Goal: Transaction & Acquisition: Download file/media

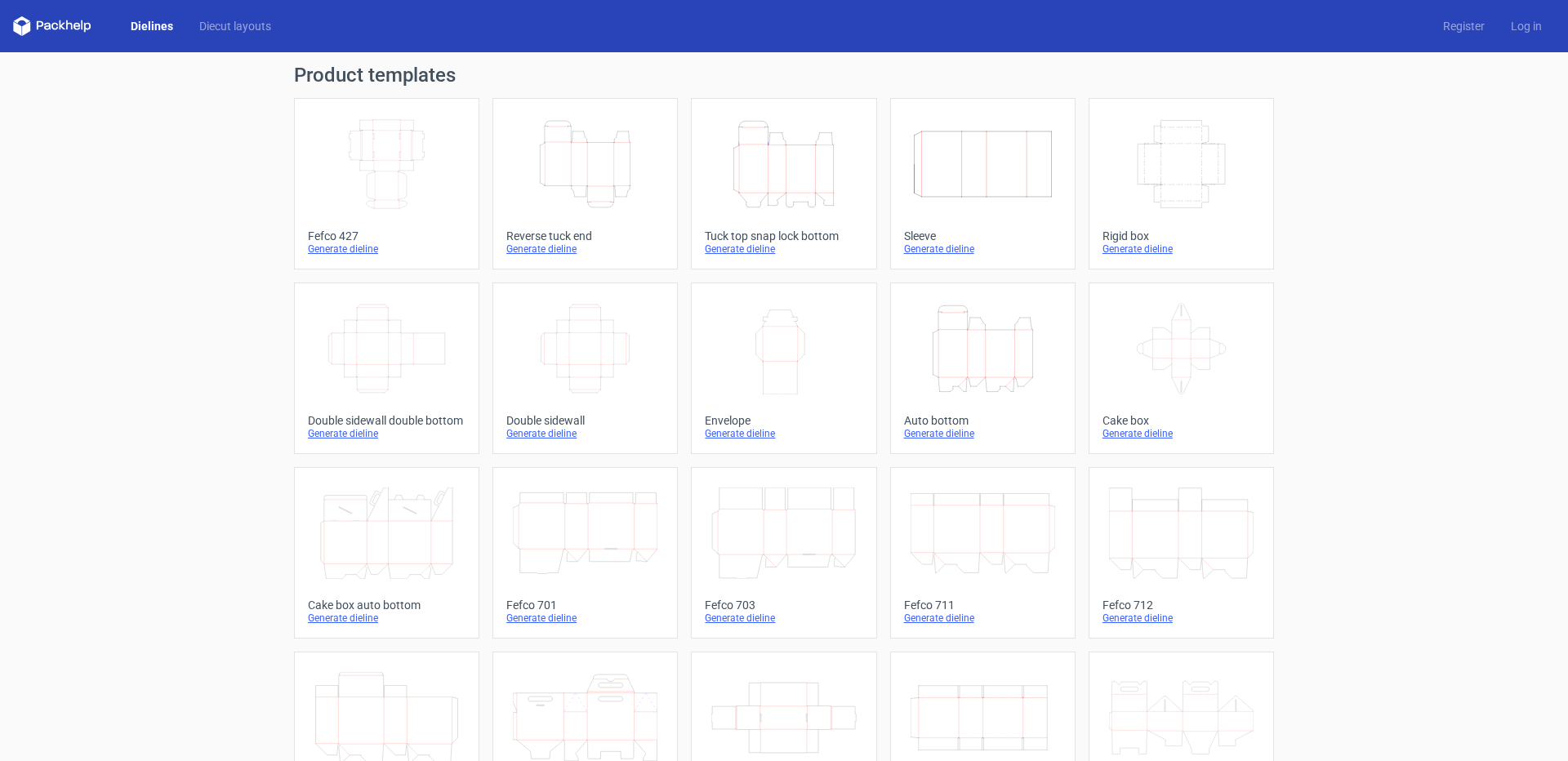
click at [396, 184] on icon "Width Depth Height" at bounding box center [386, 164] width 145 height 91
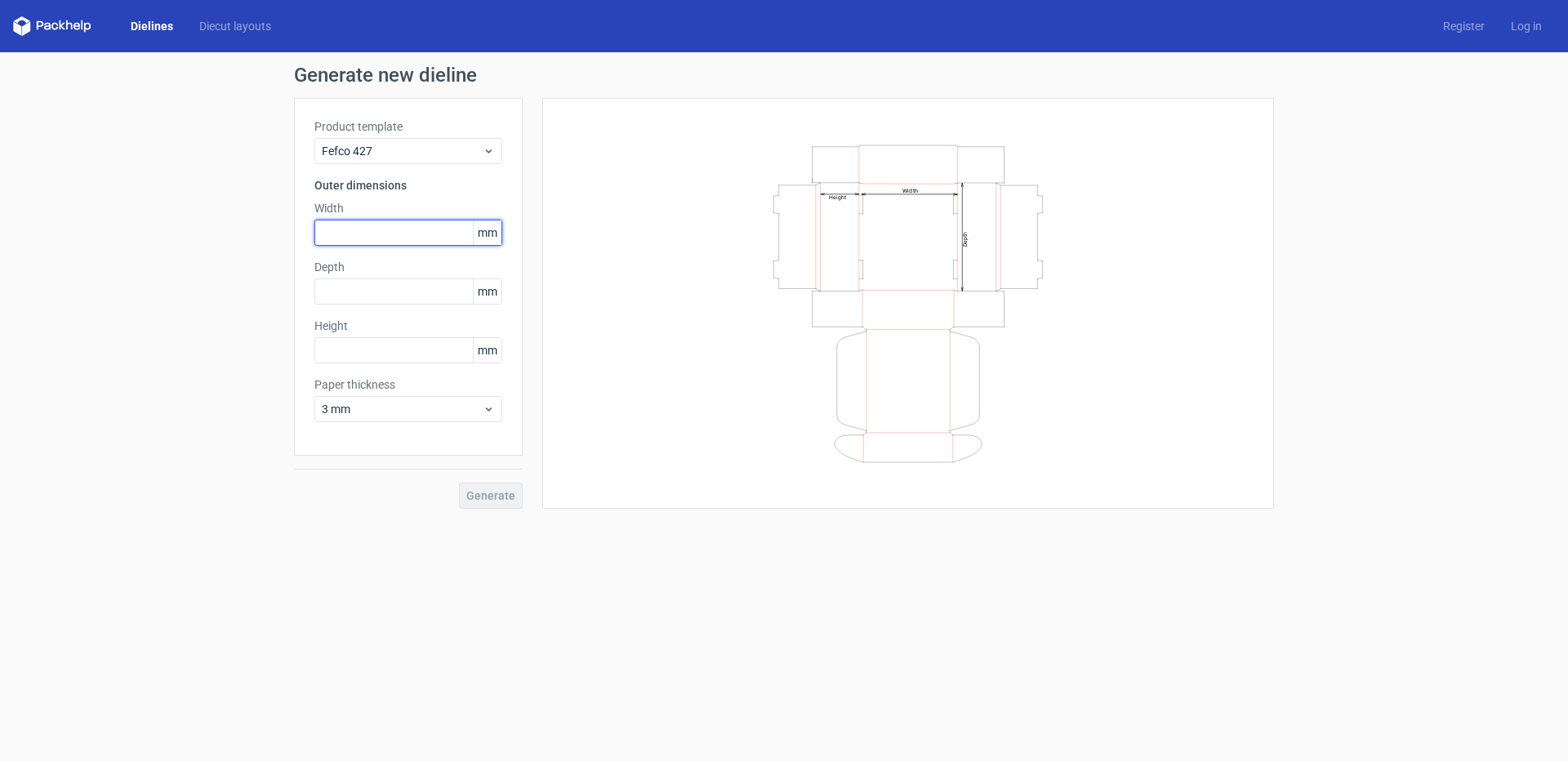
click at [408, 228] on input "text" at bounding box center [408, 232] width 187 height 26
type input "170"
type input "183"
click at [392, 341] on input "text" at bounding box center [408, 351] width 187 height 26
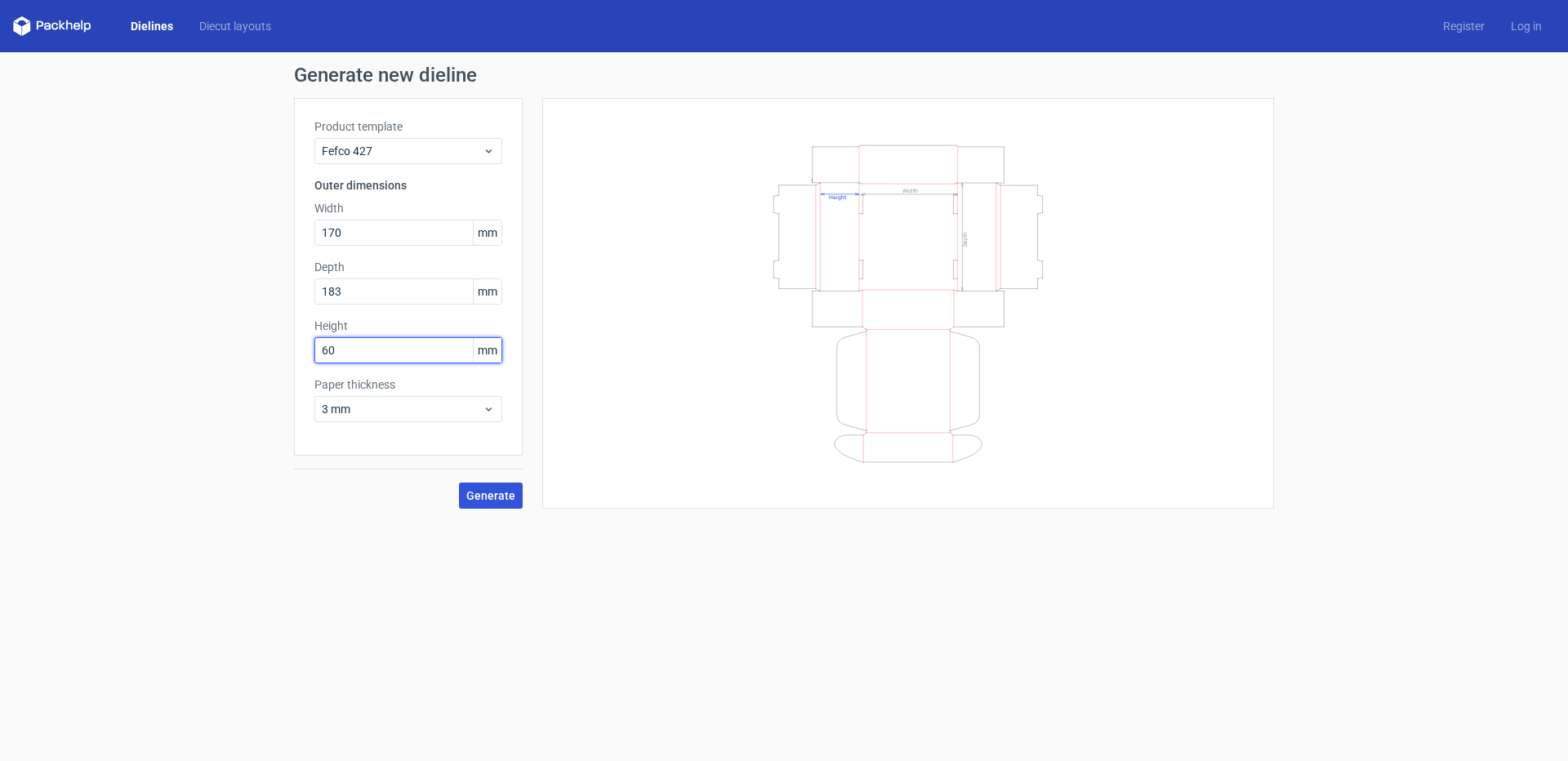
type input "60"
click at [496, 491] on span "Generate" at bounding box center [491, 495] width 49 height 11
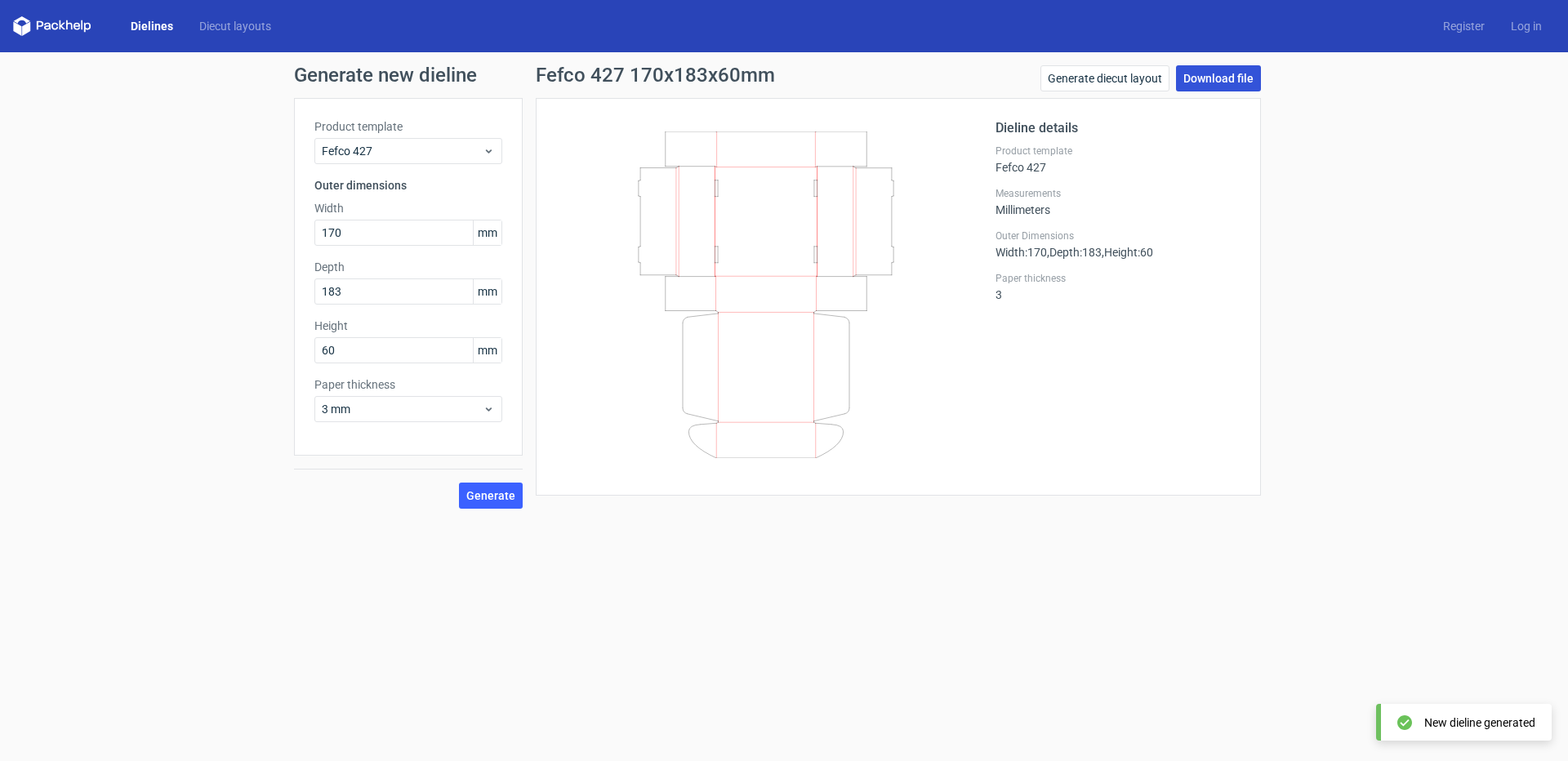
click at [1239, 82] on link "Download file" at bounding box center [1218, 78] width 85 height 26
